Goal: Task Accomplishment & Management: Manage account settings

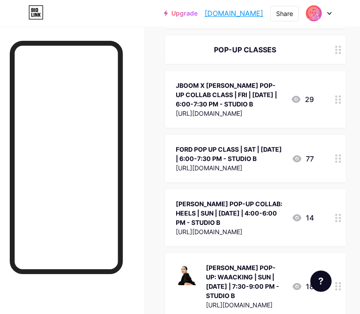
scroll to position [331, 0]
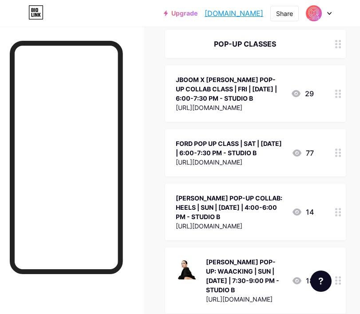
click at [342, 102] on div at bounding box center [338, 93] width 15 height 57
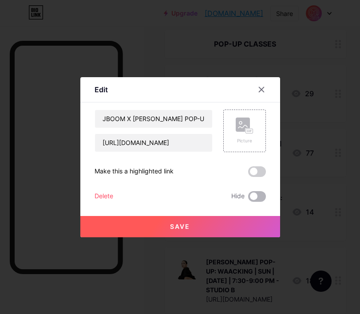
click at [258, 196] on span at bounding box center [257, 196] width 18 height 11
click at [248, 199] on input "checkbox" at bounding box center [248, 199] width 0 height 0
click at [255, 228] on button "Save" at bounding box center [180, 226] width 200 height 21
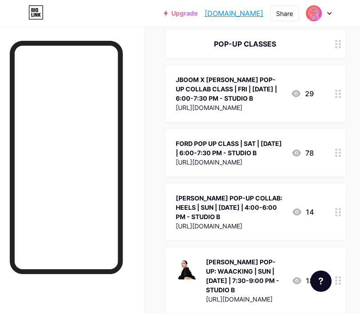
click at [329, 158] on div "FORD POP UP CLASS | SAT | AUG 9 | 6:00-7:30 PM - STUDIO B https://forms.gle/aav…" at bounding box center [255, 153] width 181 height 48
click at [268, 198] on div "Edit Content YouTube Play YouTube video without leaving your page. ADD Vimeo Pl…" at bounding box center [180, 157] width 200 height 160
click at [264, 198] on span at bounding box center [257, 196] width 18 height 11
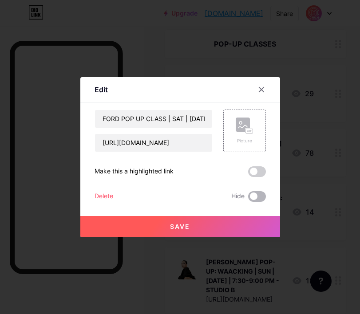
click at [248, 199] on input "checkbox" at bounding box center [248, 199] width 0 height 0
click at [240, 226] on button "Save" at bounding box center [180, 226] width 200 height 21
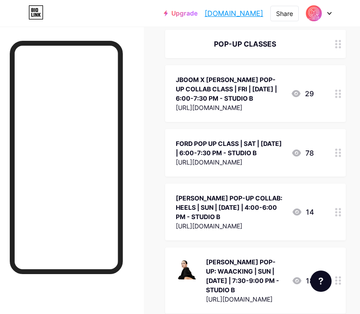
click at [334, 221] on div at bounding box center [338, 212] width 15 height 57
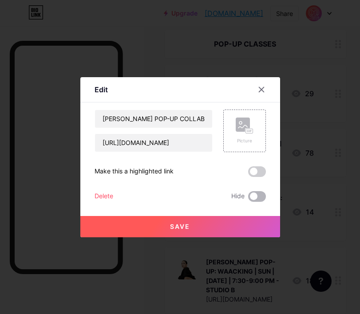
click at [251, 198] on span at bounding box center [257, 196] width 18 height 11
click at [248, 199] on input "checkbox" at bounding box center [248, 199] width 0 height 0
click at [244, 219] on button "Save" at bounding box center [180, 226] width 200 height 21
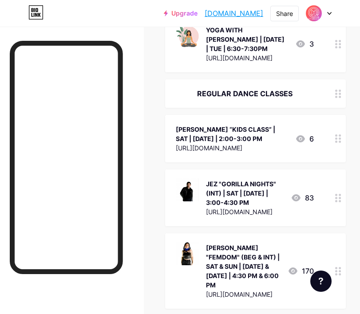
scroll to position [1080, 0]
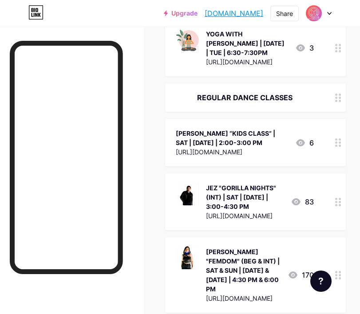
click at [332, 119] on div at bounding box center [338, 143] width 15 height 48
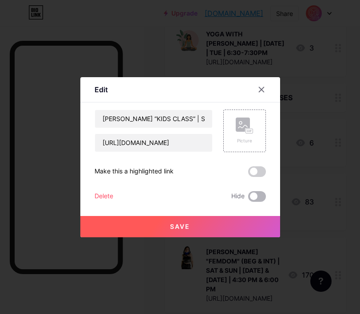
click at [250, 195] on span at bounding box center [257, 196] width 18 height 11
click at [248, 199] on input "checkbox" at bounding box center [248, 199] width 0 height 0
click at [238, 218] on button "Save" at bounding box center [180, 226] width 200 height 21
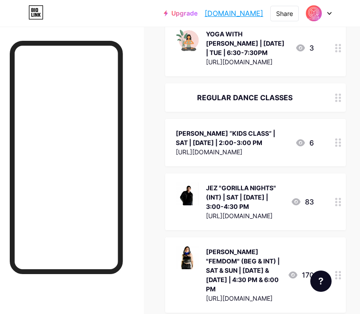
click at [334, 176] on div at bounding box center [338, 202] width 15 height 57
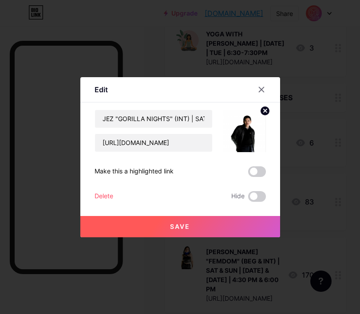
click at [256, 204] on div "Save" at bounding box center [180, 220] width 200 height 36
click at [256, 197] on span at bounding box center [257, 196] width 18 height 11
click at [248, 199] on input "checkbox" at bounding box center [248, 199] width 0 height 0
click at [256, 235] on button "Save" at bounding box center [180, 226] width 200 height 21
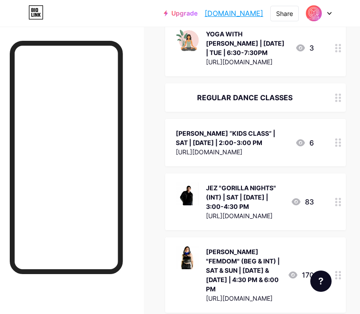
click at [331, 242] on div at bounding box center [338, 276] width 15 height 76
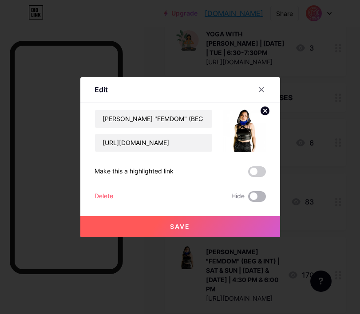
click at [256, 195] on span at bounding box center [257, 196] width 18 height 11
click at [248, 199] on input "checkbox" at bounding box center [248, 199] width 0 height 0
click at [233, 218] on button "Save" at bounding box center [180, 226] width 200 height 21
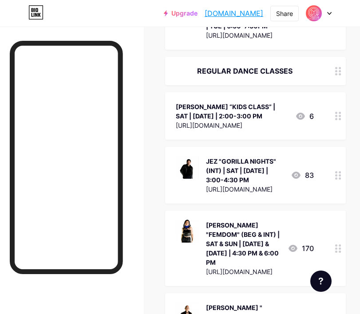
scroll to position [1161, 0]
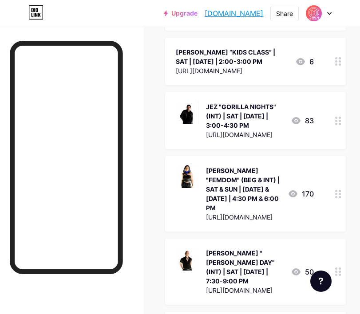
click at [332, 239] on div at bounding box center [338, 272] width 15 height 66
click at [262, 196] on span at bounding box center [257, 196] width 18 height 11
click at [248, 199] on input "checkbox" at bounding box center [248, 199] width 0 height 0
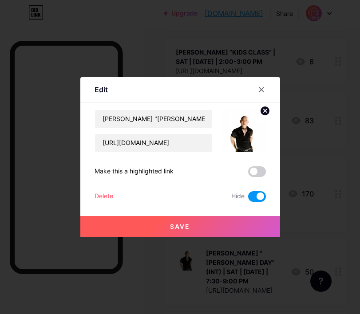
click at [211, 246] on div at bounding box center [180, 157] width 360 height 314
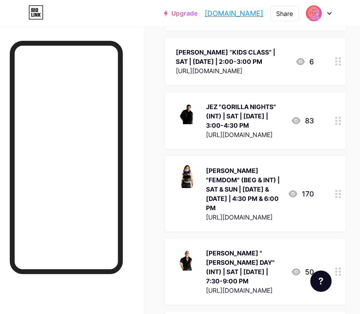
click at [334, 239] on div at bounding box center [338, 272] width 15 height 66
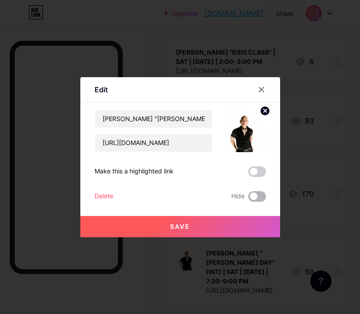
click at [253, 196] on span at bounding box center [257, 196] width 18 height 11
click at [248, 199] on input "checkbox" at bounding box center [248, 199] width 0 height 0
click at [240, 214] on div "Save" at bounding box center [180, 220] width 200 height 36
click at [240, 227] on button "Save" at bounding box center [180, 226] width 200 height 21
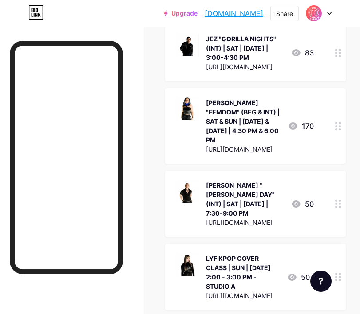
scroll to position [1264, 0]
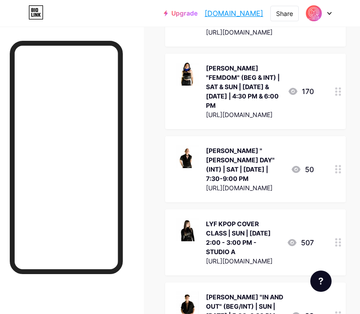
click at [336, 242] on circle at bounding box center [336, 243] width 2 height 2
click at [257, 198] on span at bounding box center [257, 196] width 18 height 11
click at [248, 199] on input "checkbox" at bounding box center [248, 199] width 0 height 0
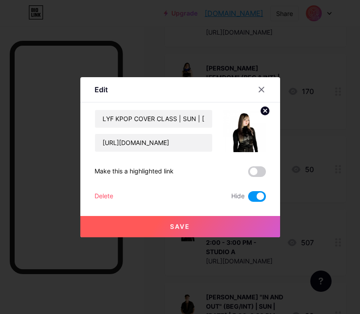
click at [251, 227] on button "Save" at bounding box center [180, 226] width 200 height 21
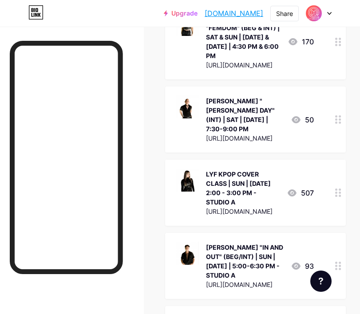
scroll to position [1320, 0]
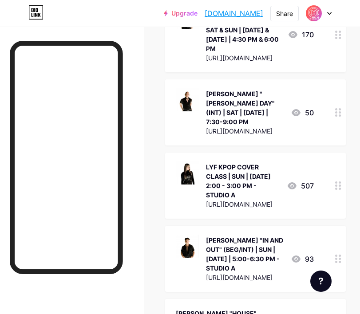
click at [342, 226] on div at bounding box center [338, 259] width 15 height 66
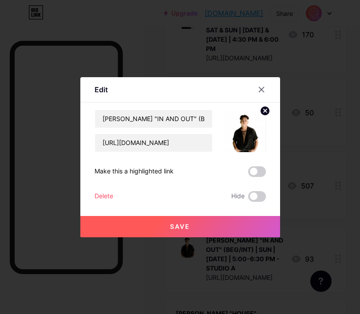
click at [255, 203] on div "Save" at bounding box center [180, 220] width 200 height 36
click at [255, 195] on span at bounding box center [257, 196] width 18 height 11
click at [248, 199] on input "checkbox" at bounding box center [248, 199] width 0 height 0
click at [241, 229] on button "Save" at bounding box center [180, 226] width 200 height 21
